Goal: Obtain resource: Download file/media

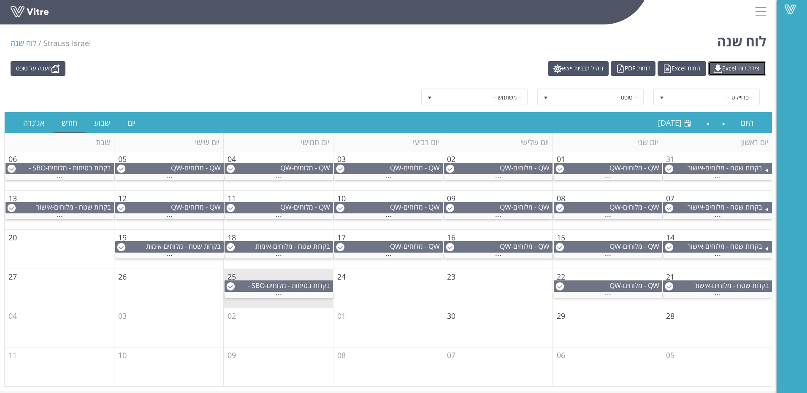
click at [732, 67] on link "יצירת דוח Excel" at bounding box center [737, 68] width 58 height 15
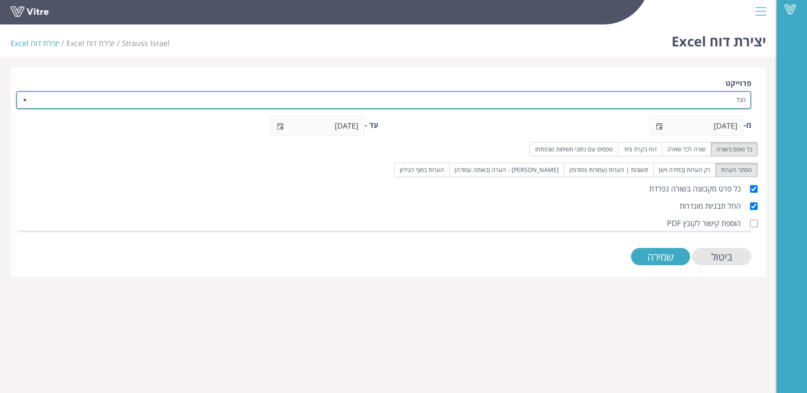
click at [29, 102] on span "select" at bounding box center [24, 99] width 15 height 15
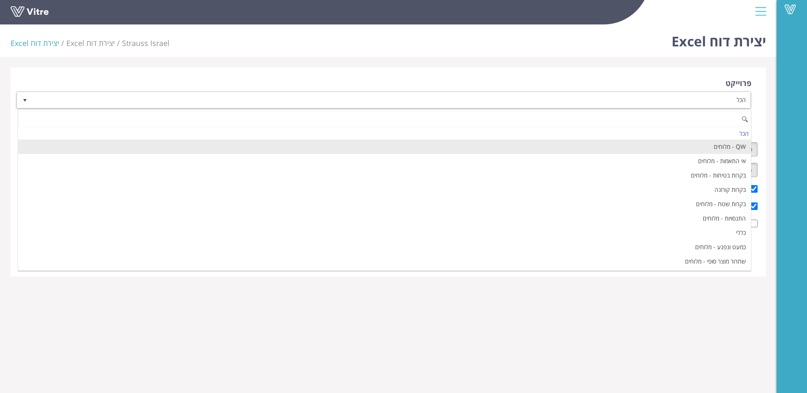
click at [471, 145] on li "QW - מלוחים" at bounding box center [384, 147] width 733 height 14
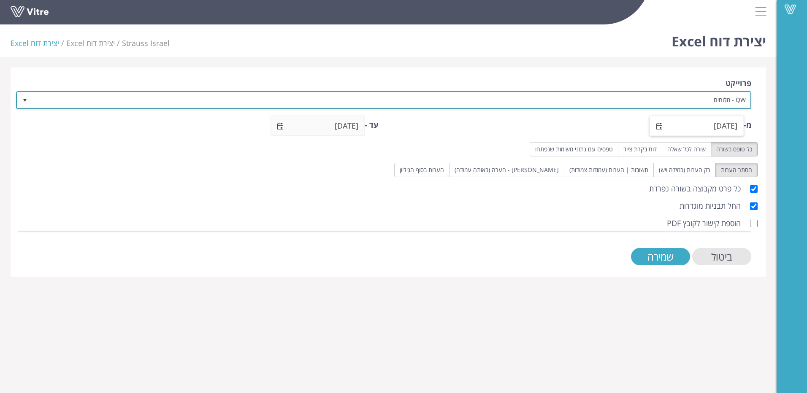
click at [661, 128] on span "select" at bounding box center [659, 126] width 7 height 7
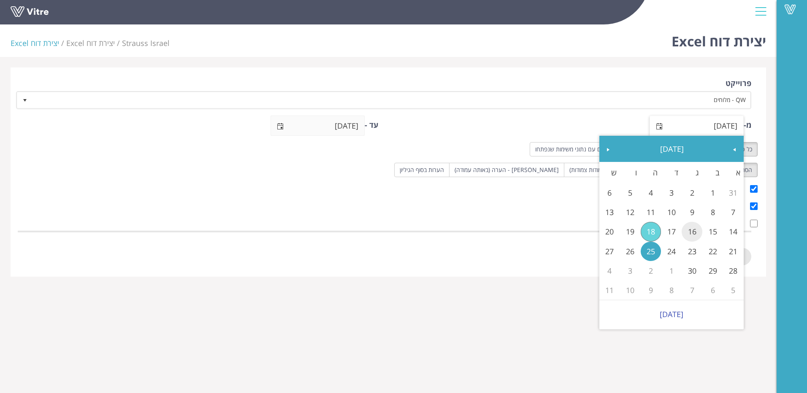
click at [686, 229] on link "16" at bounding box center [692, 231] width 21 height 19
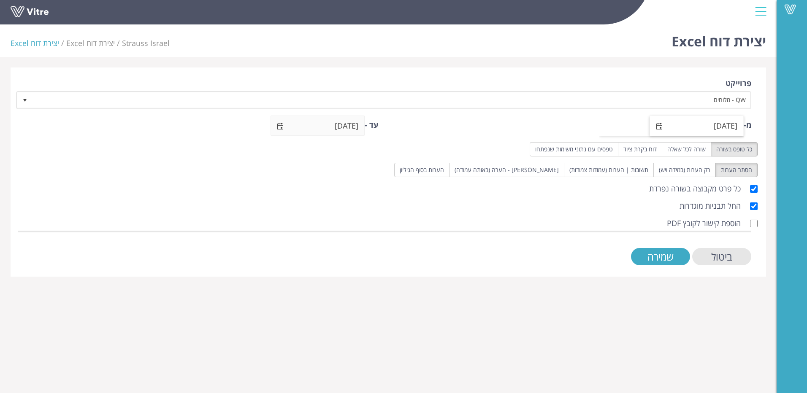
type input "[DATE]"
click at [285, 129] on span "select" at bounding box center [280, 126] width 19 height 20
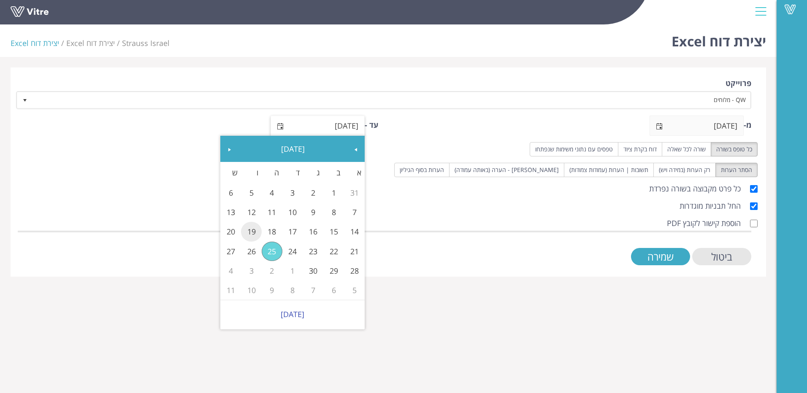
click at [252, 231] on link "19" at bounding box center [251, 231] width 21 height 19
type input "19/09/2025"
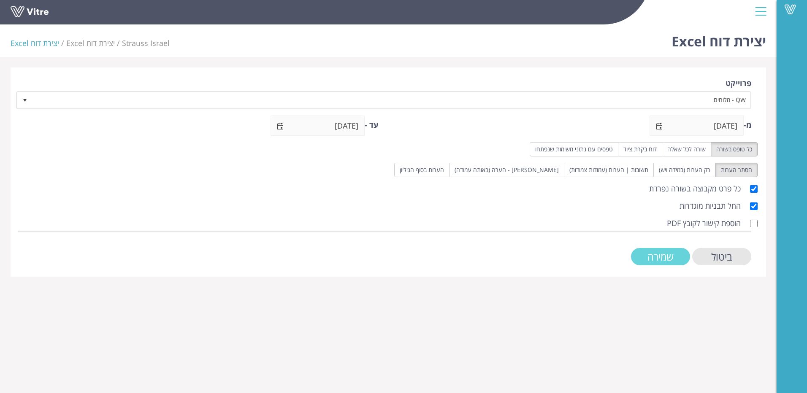
click at [658, 258] on input "שמירה" at bounding box center [660, 256] width 59 height 17
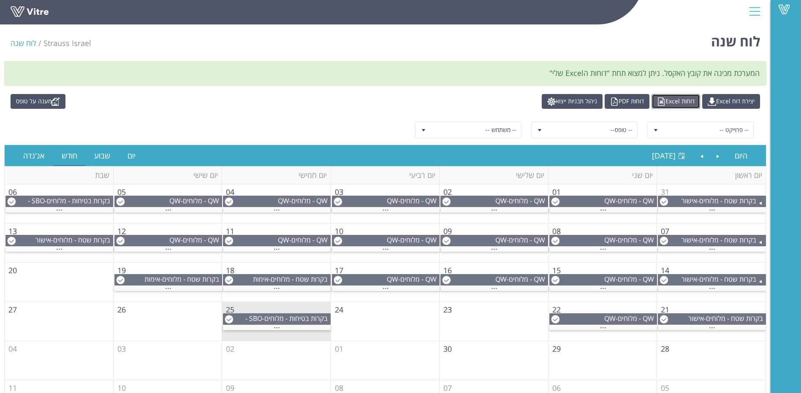
click at [675, 102] on link "דוחות Excel" at bounding box center [675, 101] width 49 height 15
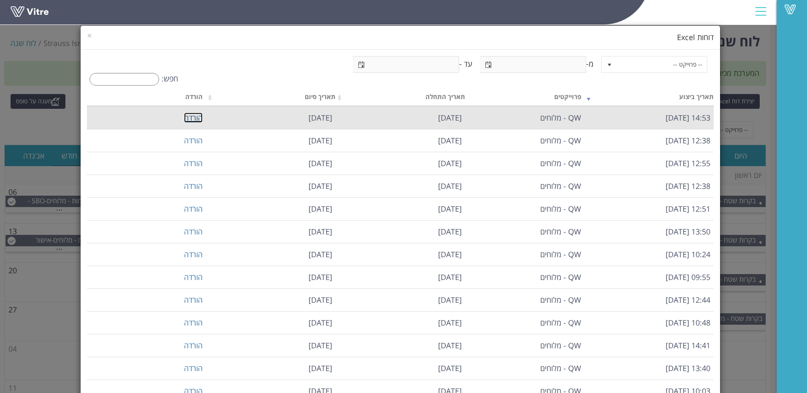
click at [195, 117] on link "הורדה" at bounding box center [193, 118] width 19 height 10
